Goal: Register for event/course

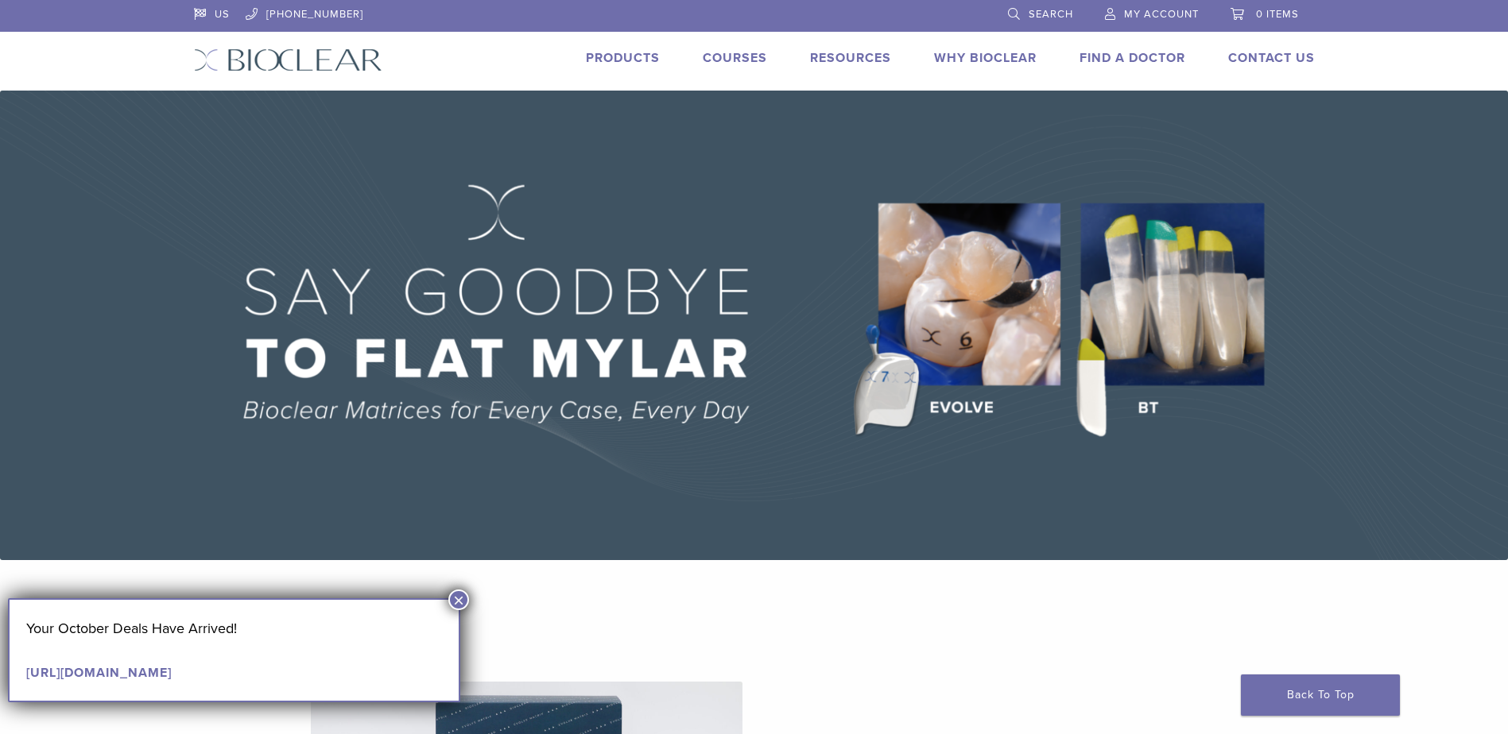
click at [731, 52] on link "Courses" at bounding box center [735, 58] width 64 height 16
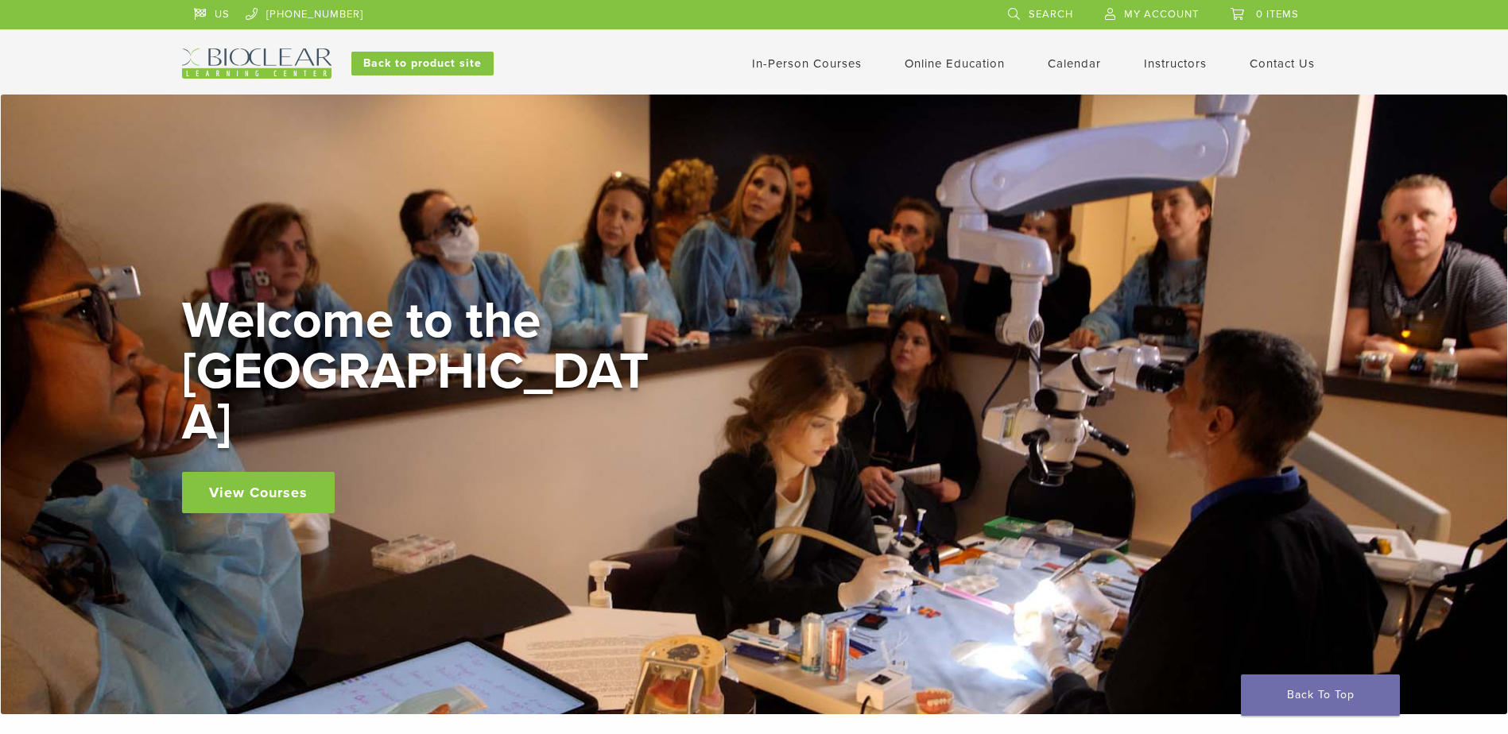
click at [237, 472] on link "View Courses" at bounding box center [258, 492] width 153 height 41
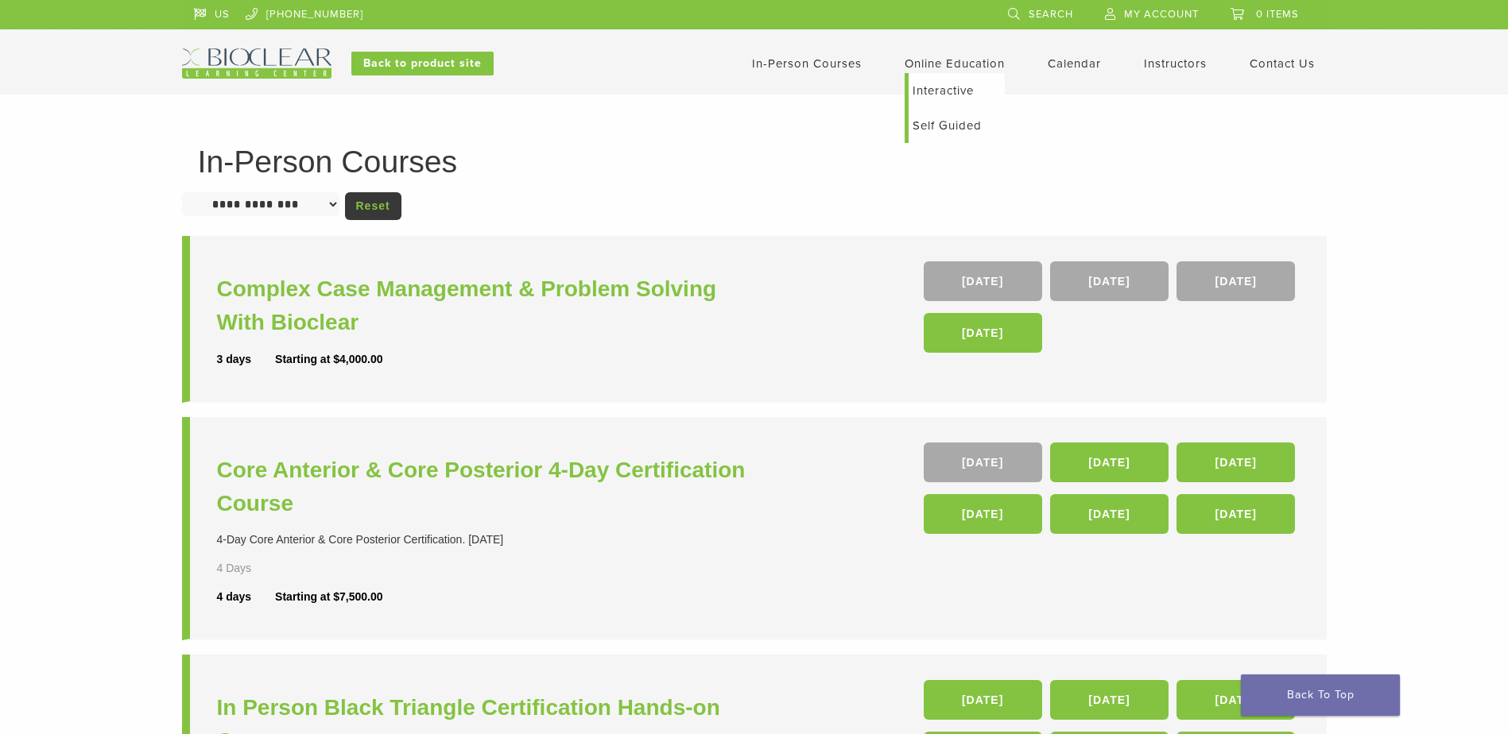
click at [930, 125] on link "Self Guided" at bounding box center [957, 125] width 96 height 35
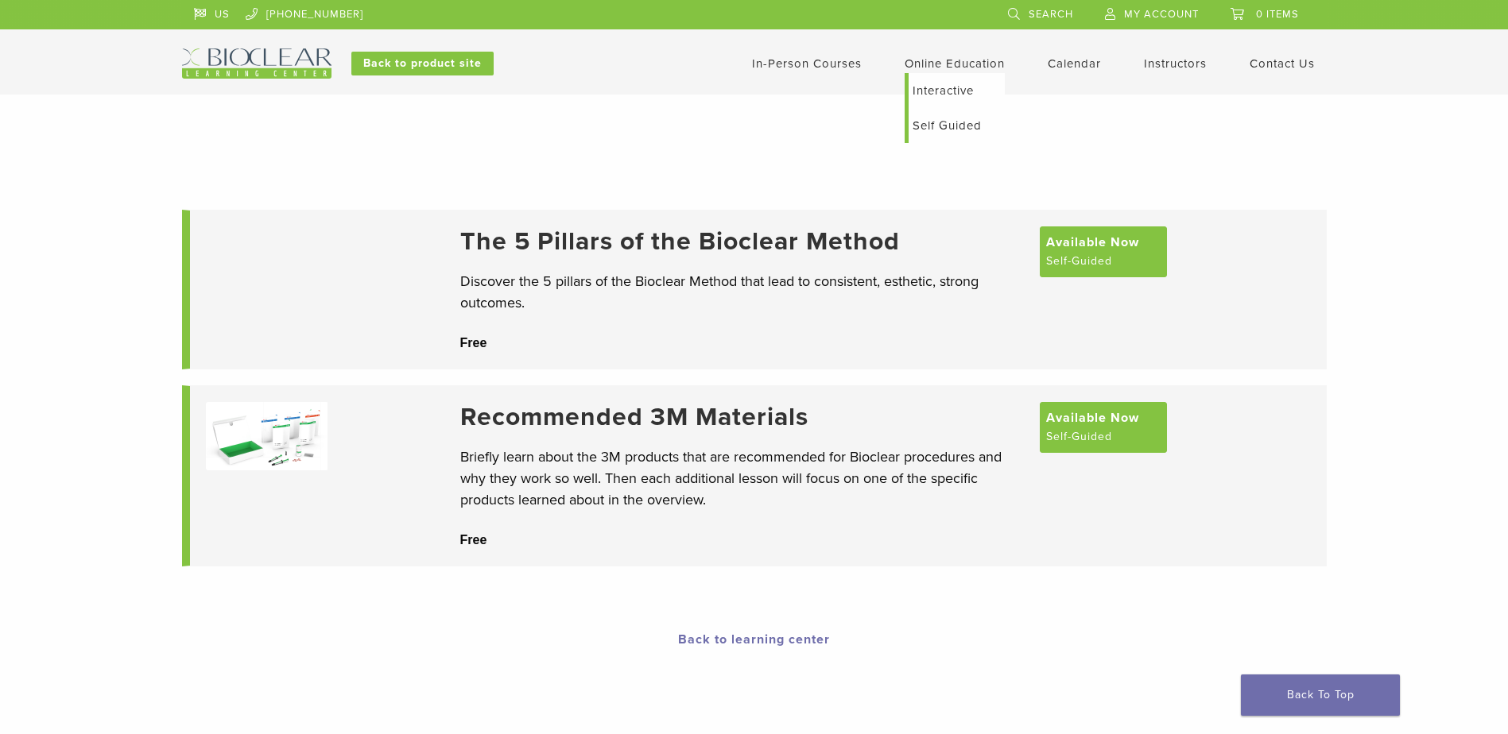
click at [919, 62] on link "Online Education" at bounding box center [955, 63] width 100 height 14
click at [913, 90] on link "Interactive" at bounding box center [957, 90] width 96 height 35
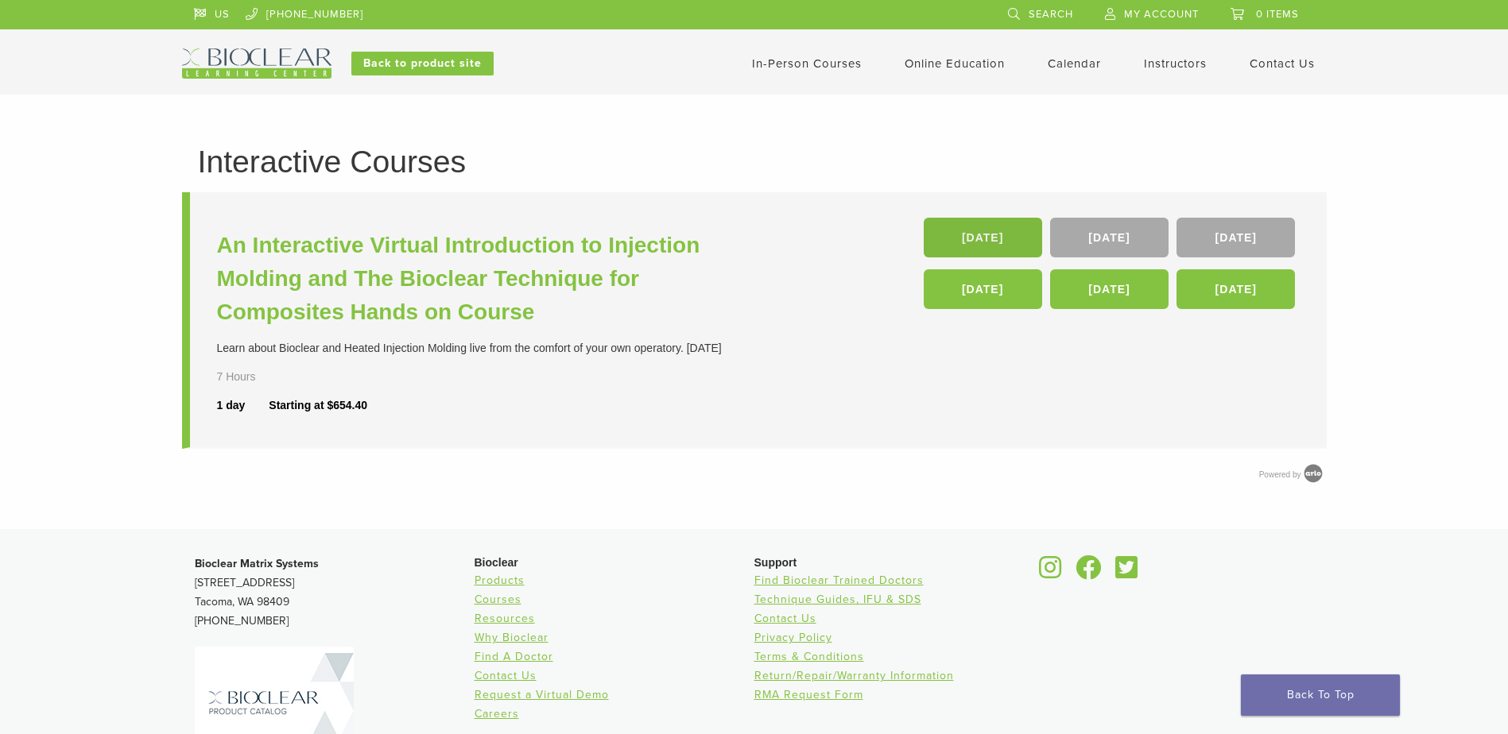
click at [1018, 227] on link "[DATE]" at bounding box center [983, 238] width 118 height 40
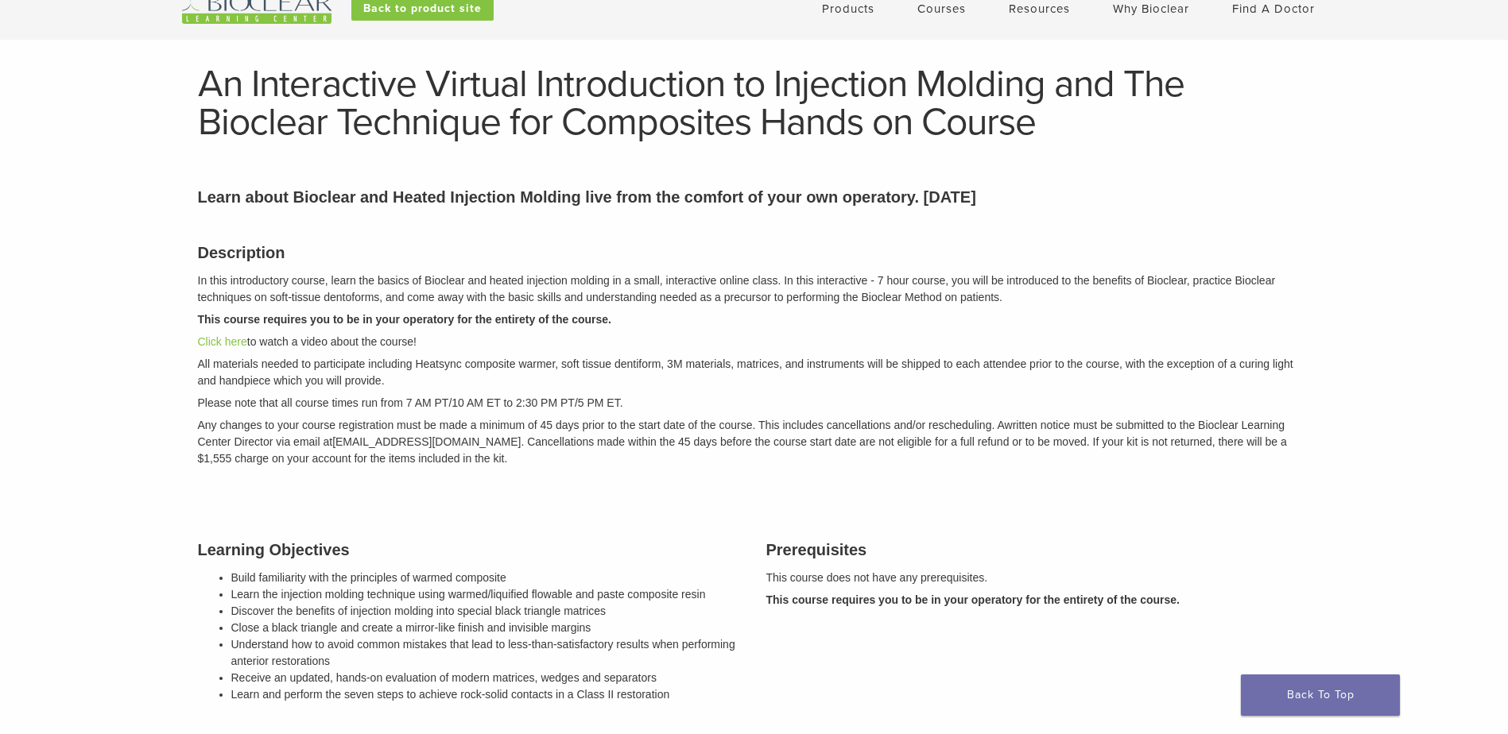
scroll to position [8, 0]
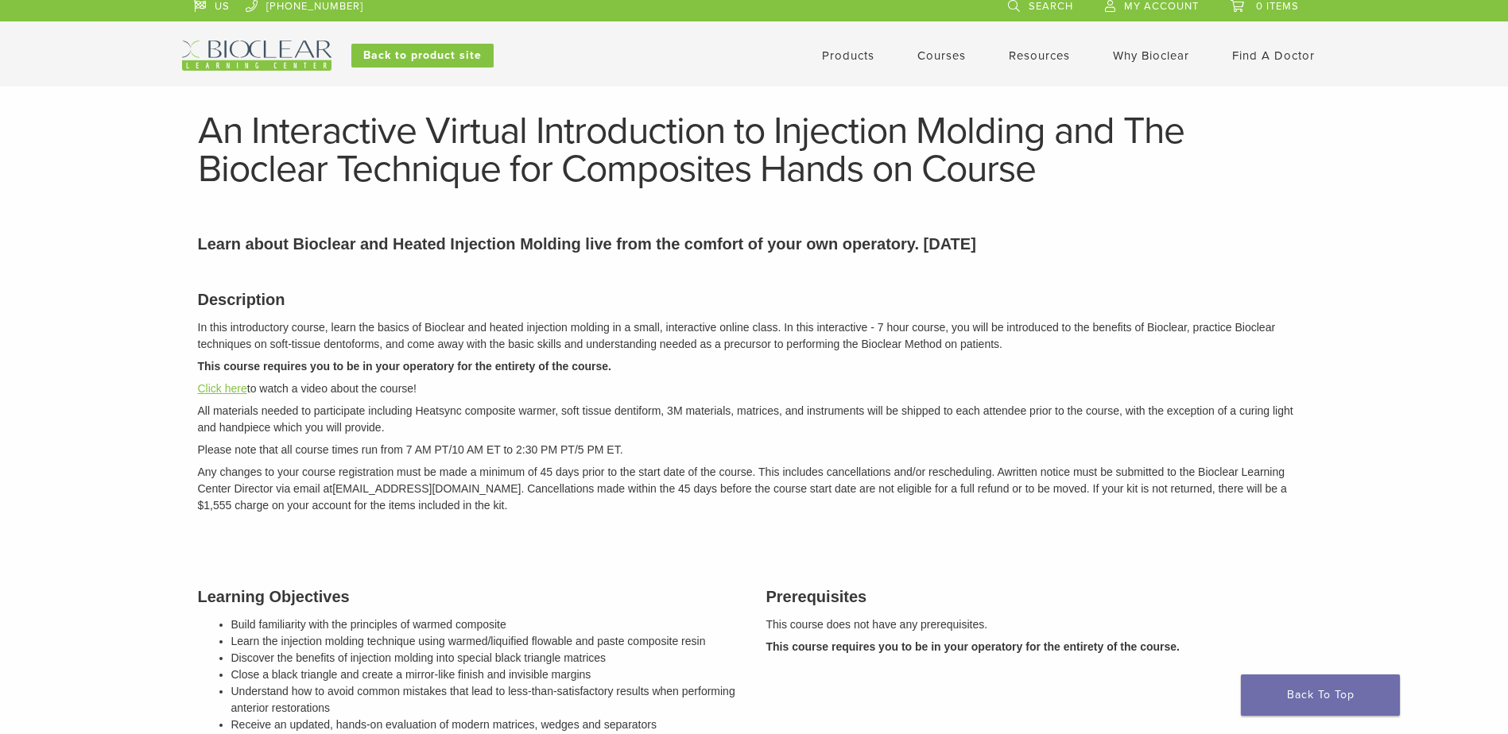
click at [202, 387] on link "Click here" at bounding box center [222, 388] width 49 height 13
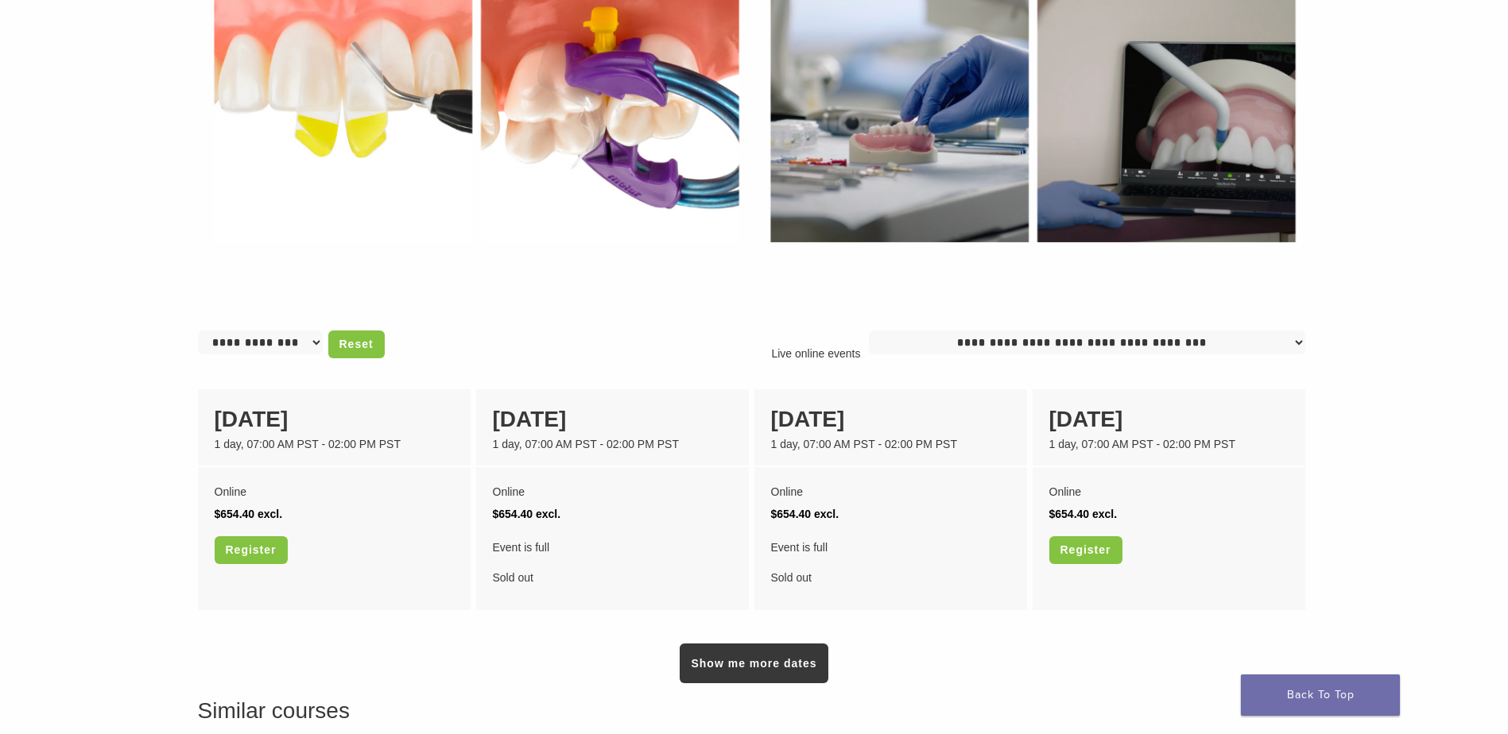
scroll to position [1435, 0]
